Goal: Information Seeking & Learning: Learn about a topic

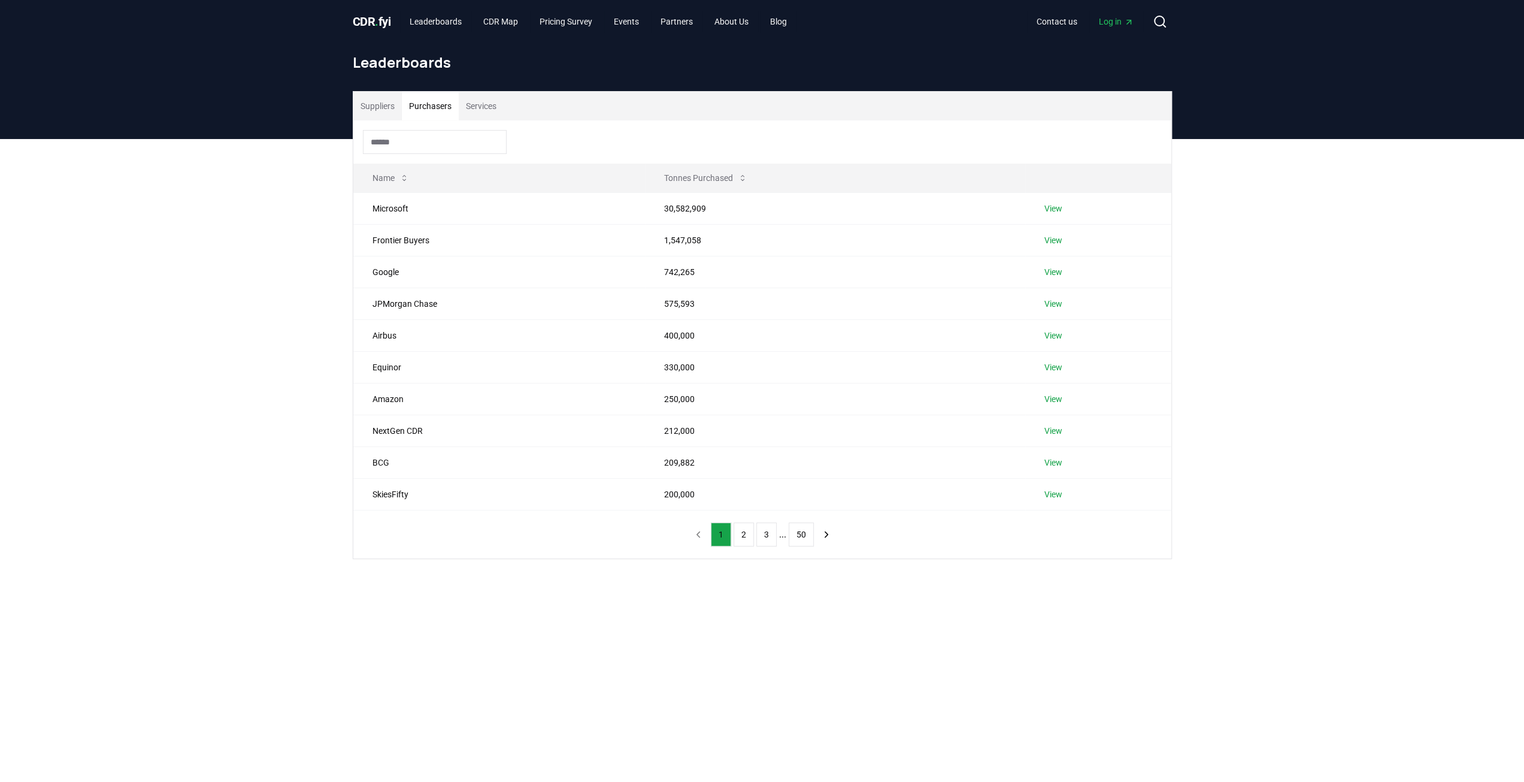
click at [426, 111] on button "Purchasers" at bounding box center [430, 106] width 57 height 29
click at [678, 187] on button "Tonnes Purchased" at bounding box center [706, 178] width 102 height 24
click at [678, 186] on th "Tonnes Purchased" at bounding box center [856, 178] width 356 height 29
click at [718, 183] on button "Tonnes Purchased" at bounding box center [739, 178] width 102 height 24
click at [431, 25] on link "Leaderboards" at bounding box center [435, 22] width 71 height 22
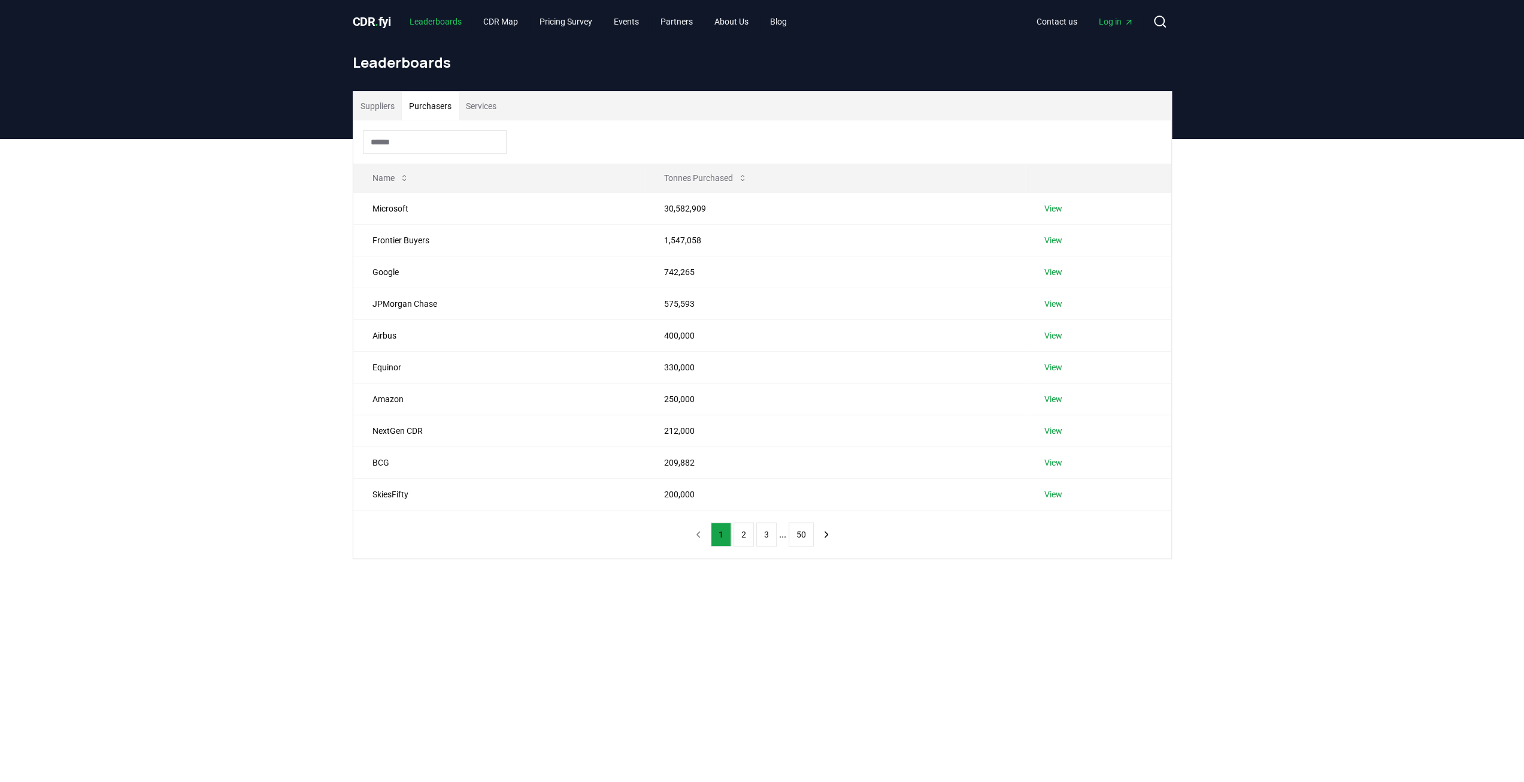
click at [436, 19] on link "Leaderboards" at bounding box center [435, 22] width 71 height 22
click at [385, 20] on span "CDR . fyi" at bounding box center [372, 21] width 38 height 14
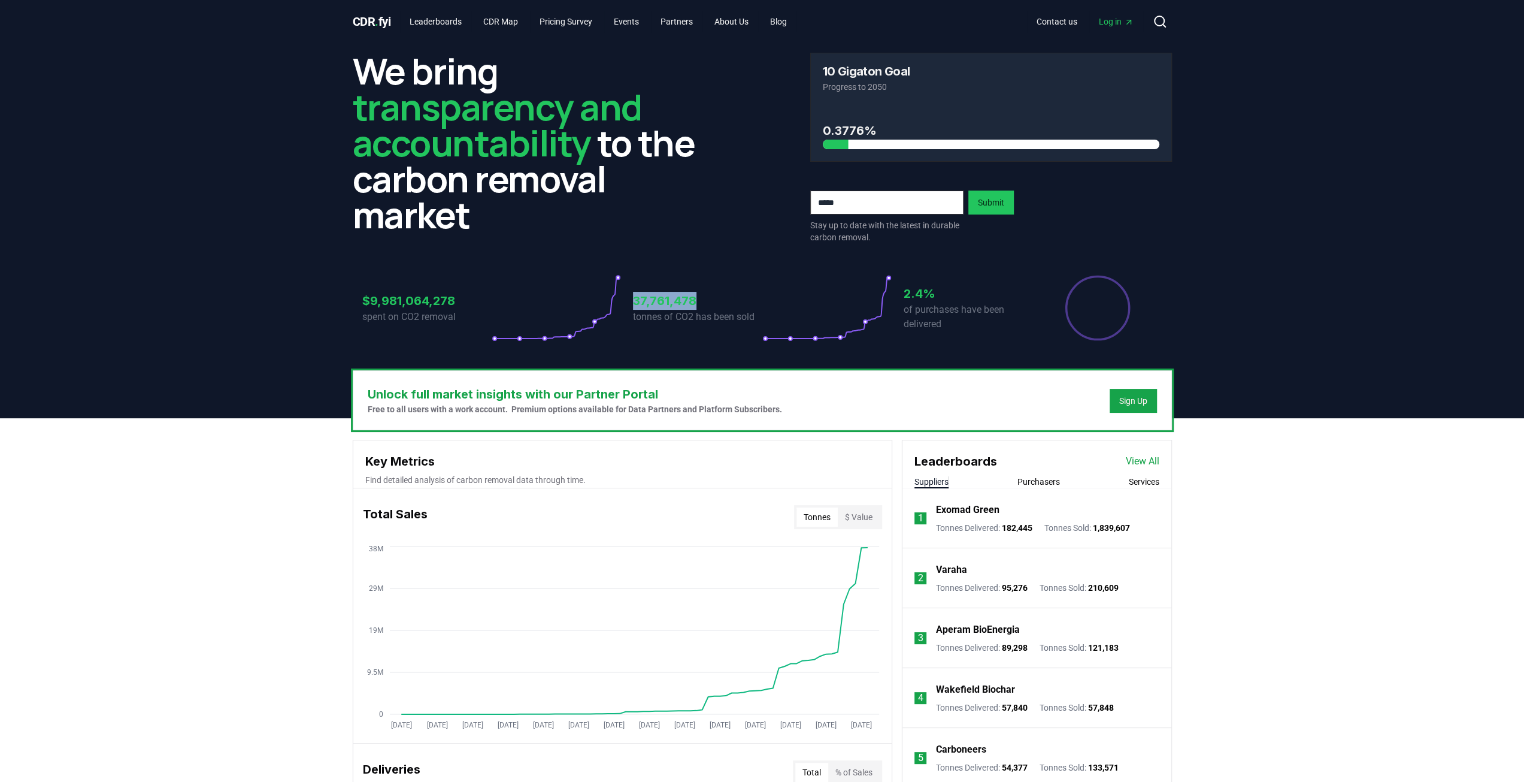
drag, startPoint x: 626, startPoint y: 304, endPoint x: 727, endPoint y: 300, distance: 100.7
click at [727, 300] on div "$9,981,064,278 spent on CO2 removal 37,761,478 tonnes of CO2 has been sold 2.4%…" at bounding box center [762, 307] width 800 height 67
click at [440, 33] on div "CDR . fyi Leaderboards CDR Map Pricing Survey Events Partners About Us Blog Con…" at bounding box center [762, 21] width 819 height 43
click at [456, 21] on link "Leaderboards" at bounding box center [435, 22] width 71 height 22
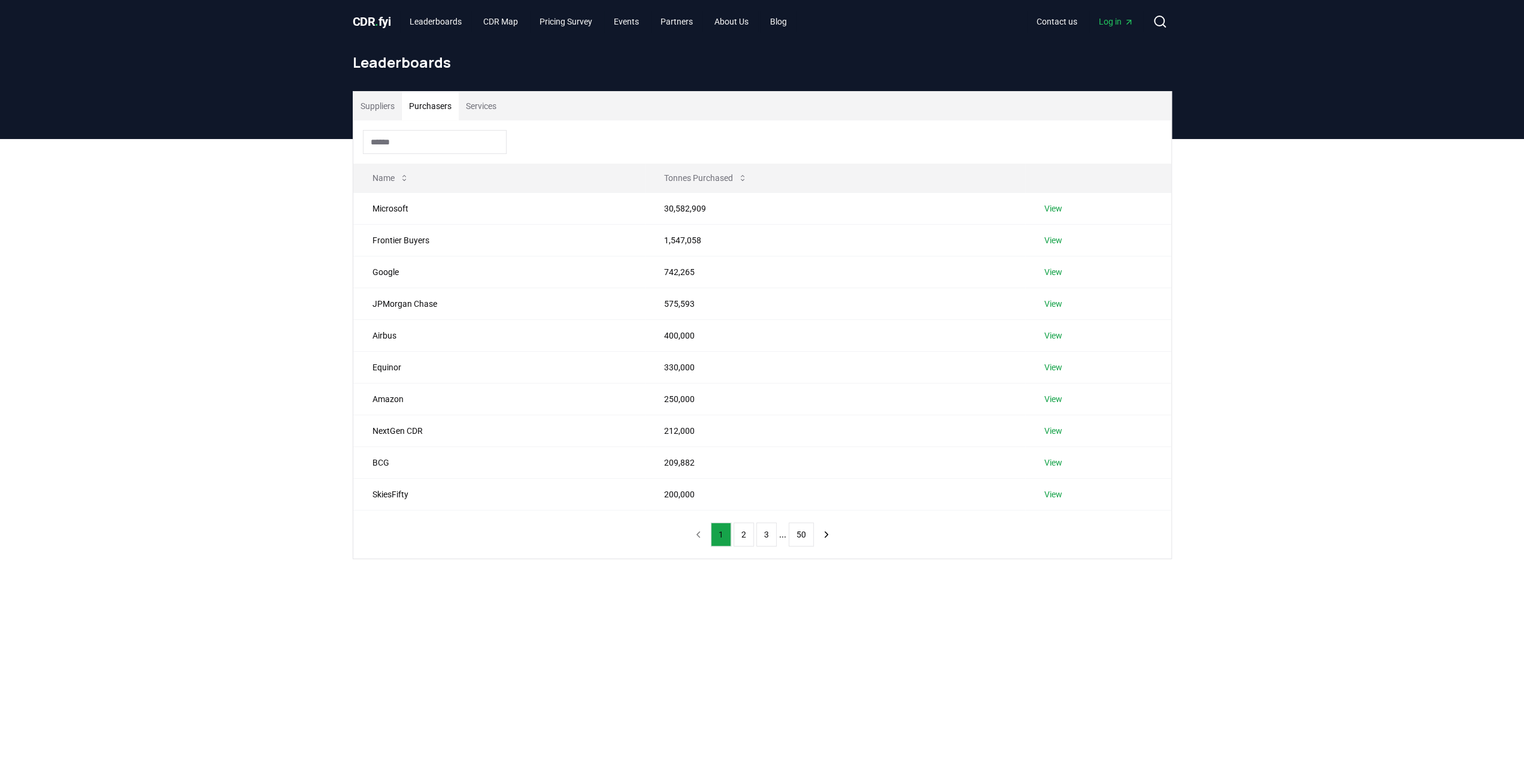
click at [430, 113] on button "Purchasers" at bounding box center [430, 106] width 57 height 29
click at [800, 537] on button "50" at bounding box center [801, 534] width 25 height 24
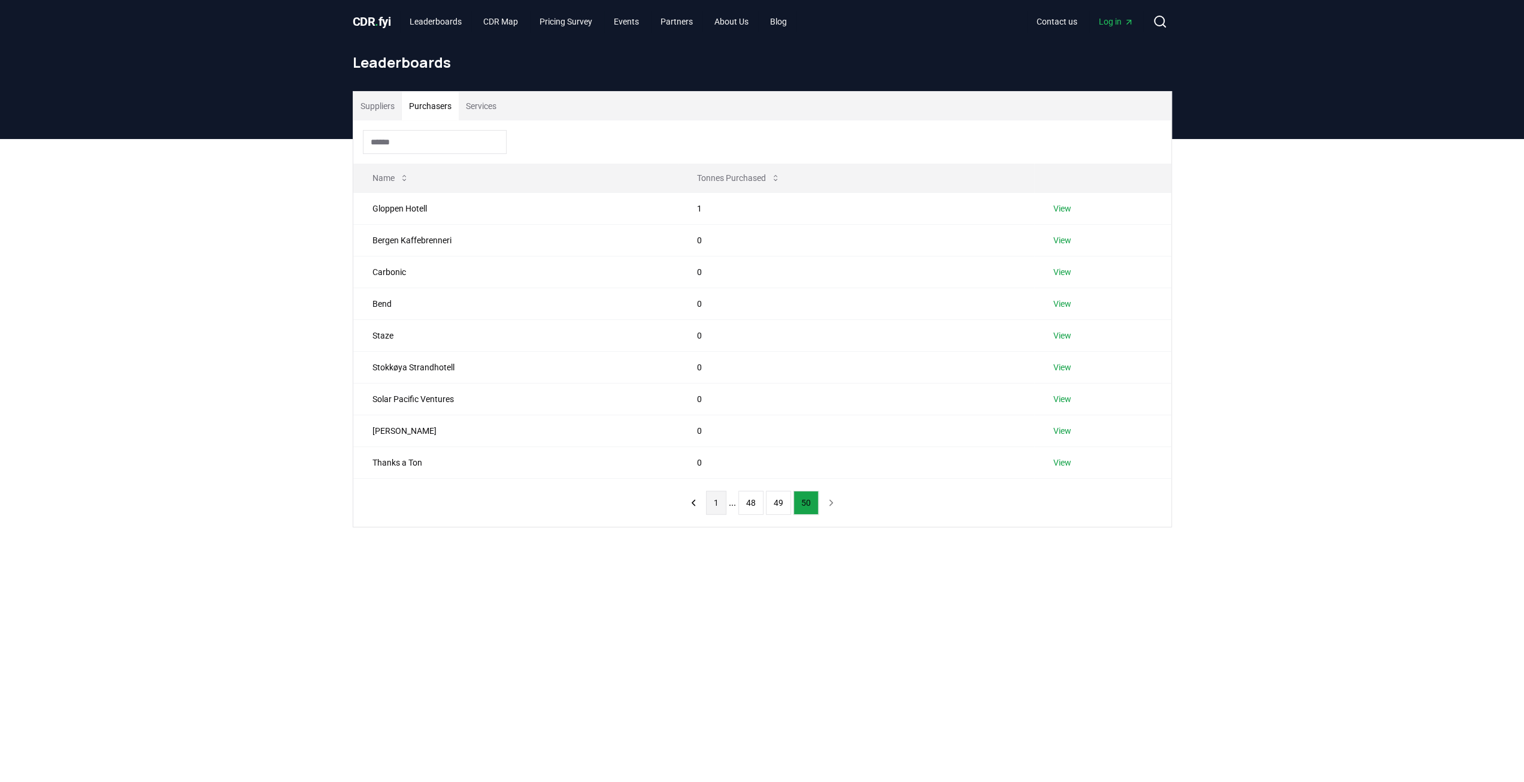
click at [714, 507] on button "1" at bounding box center [716, 503] width 20 height 24
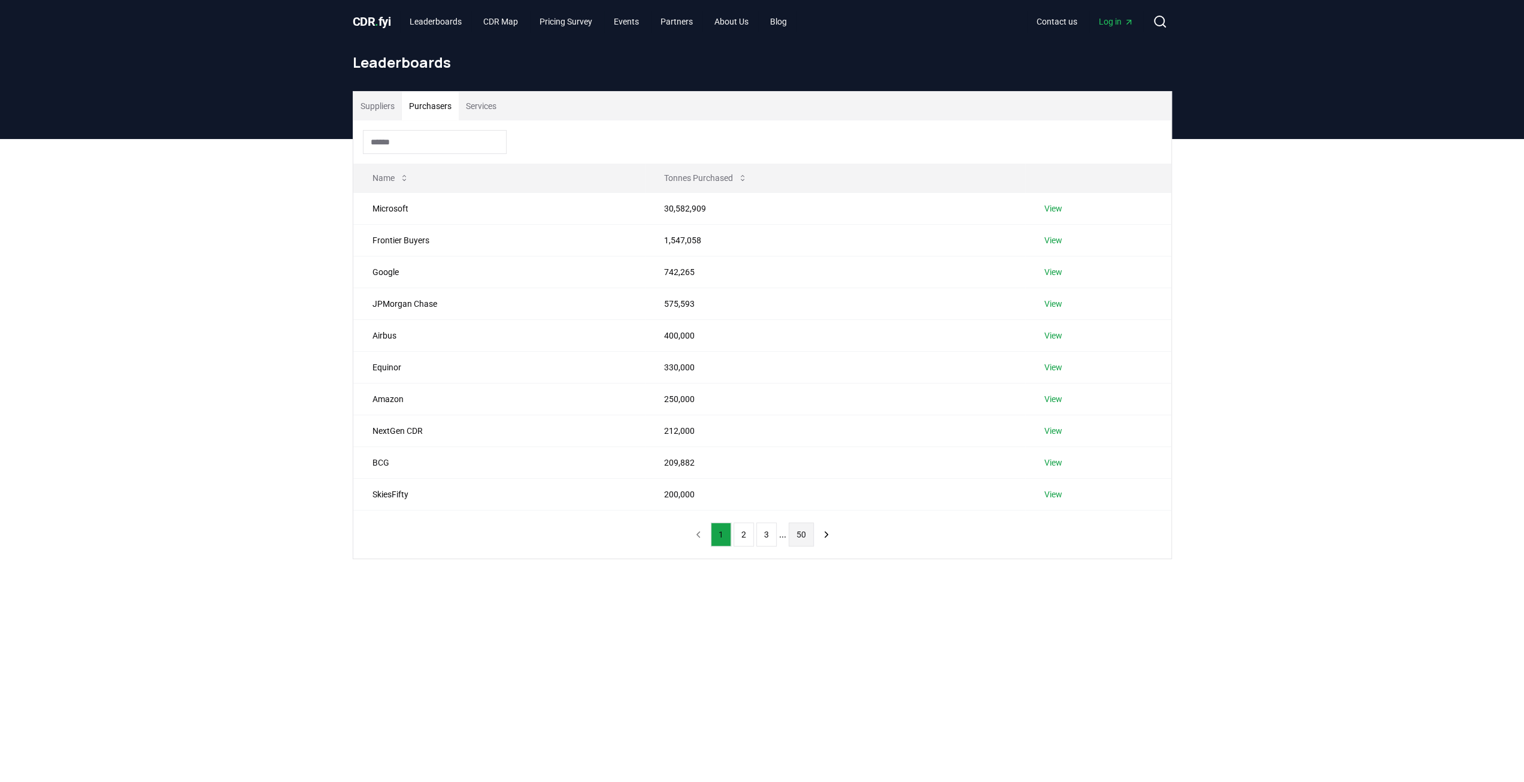
click at [803, 538] on button "50" at bounding box center [801, 534] width 25 height 24
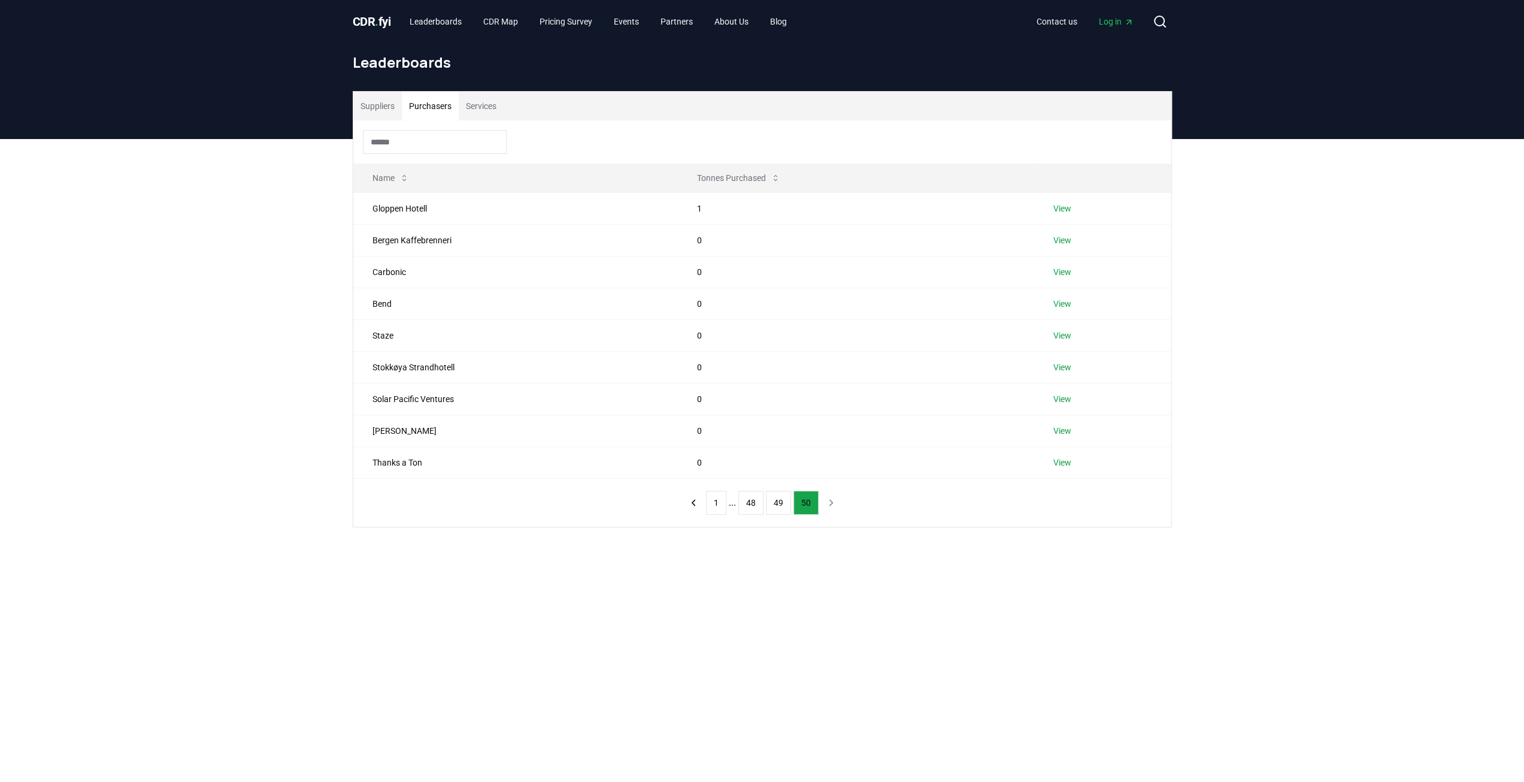
click at [385, 119] on button "Suppliers" at bounding box center [377, 106] width 49 height 29
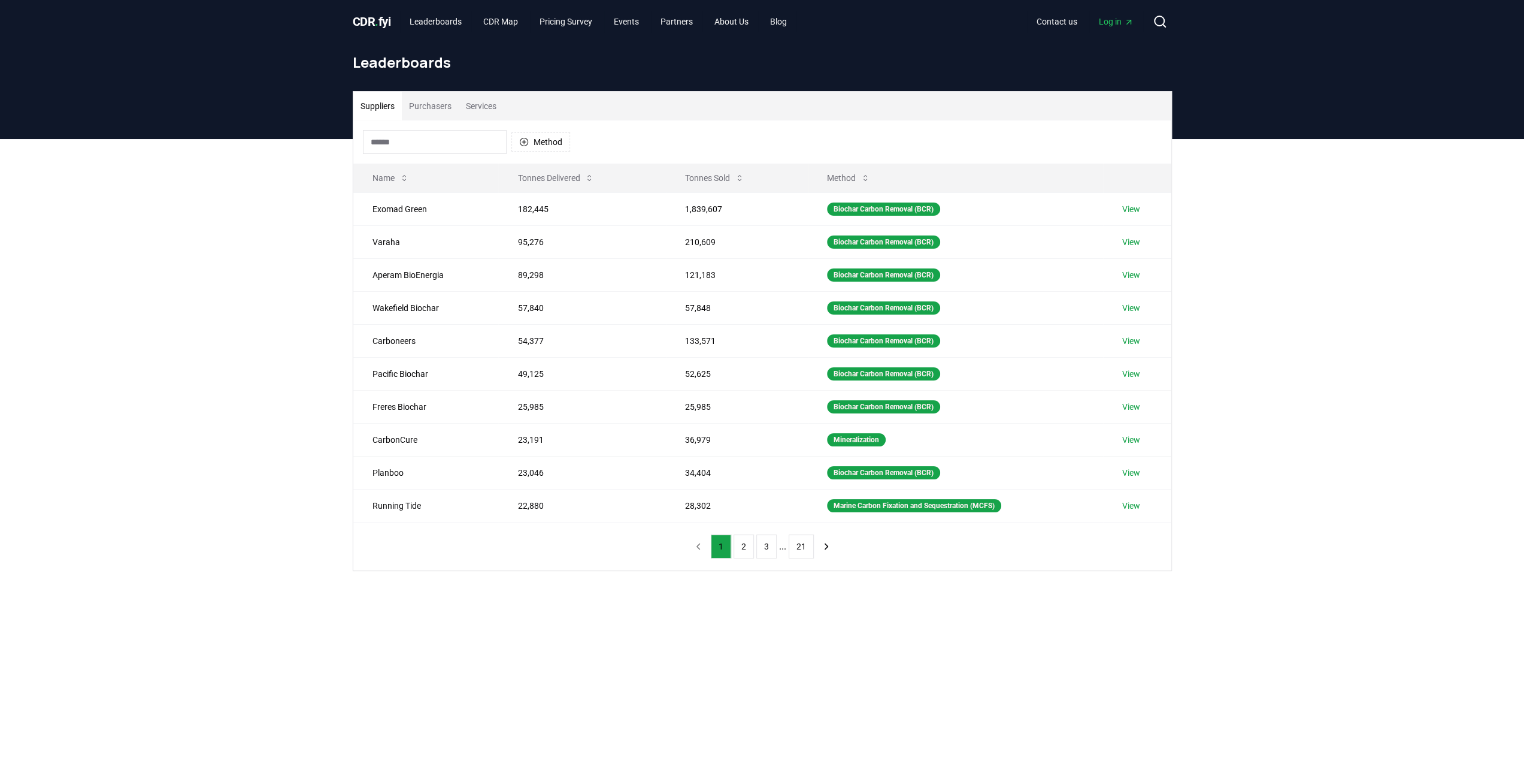
click at [425, 103] on button "Purchasers" at bounding box center [430, 106] width 57 height 29
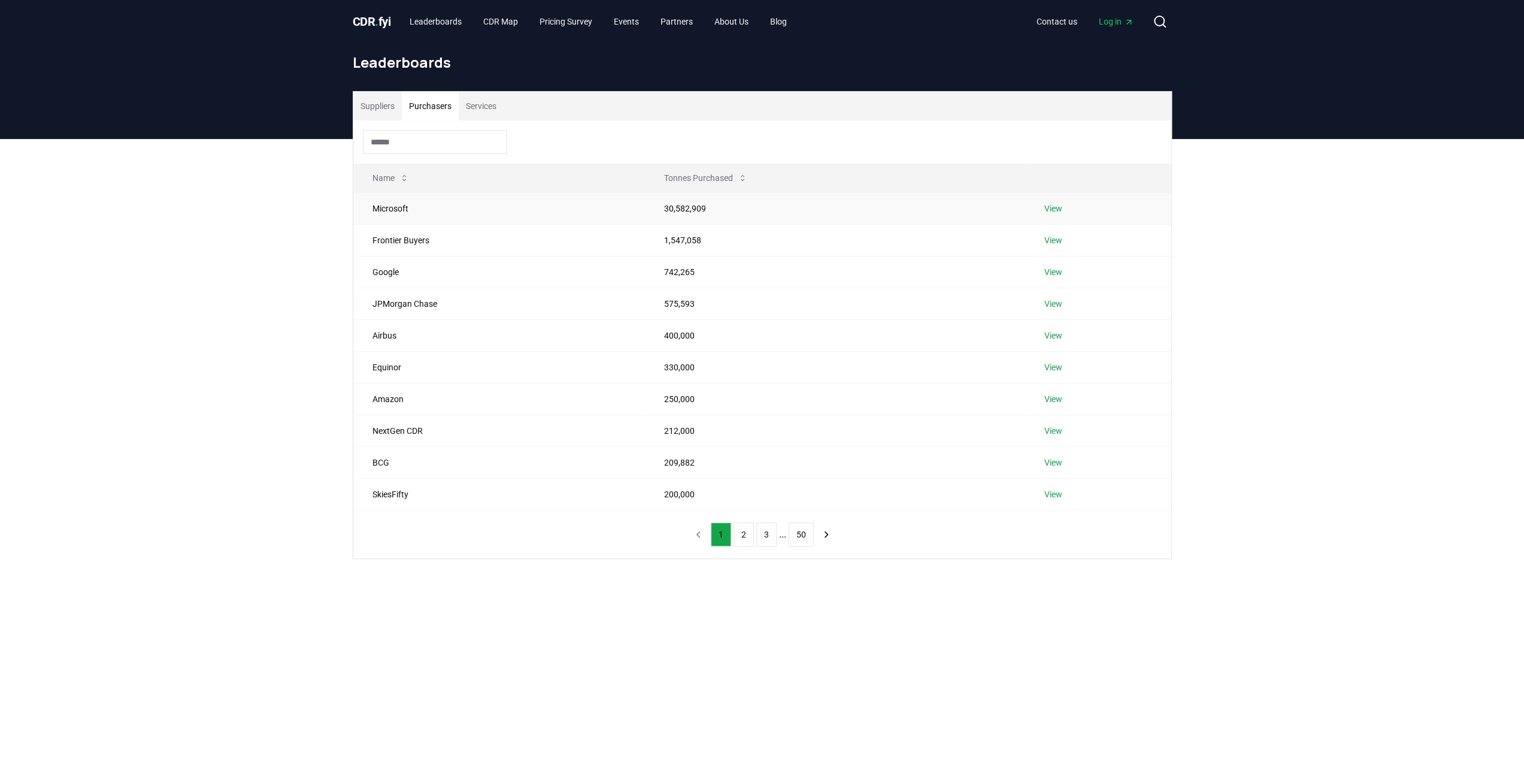
click at [1051, 207] on link "View" at bounding box center [1054, 208] width 18 height 12
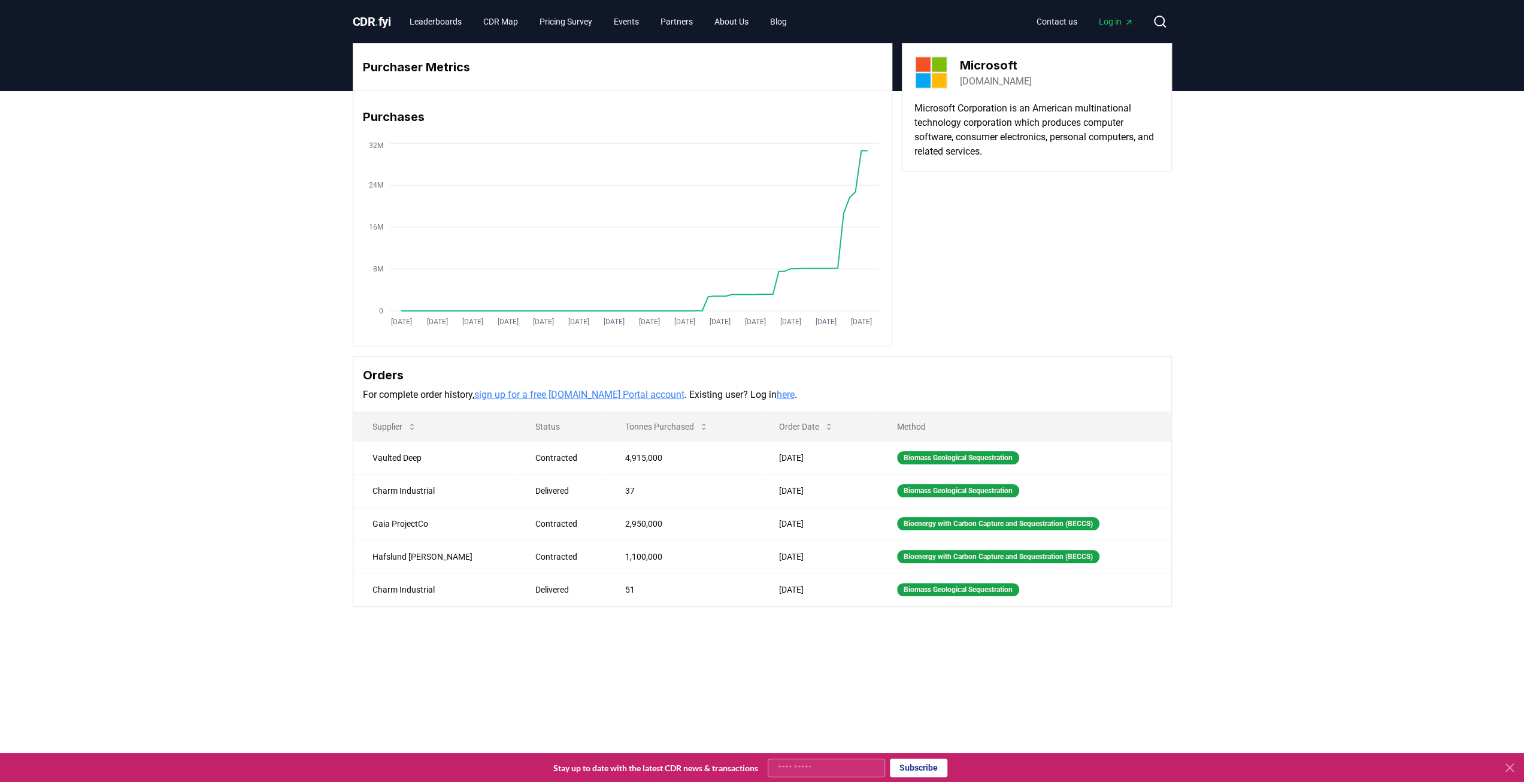
scroll to position [1, 0]
